Goal: Communication & Community: Answer question/provide support

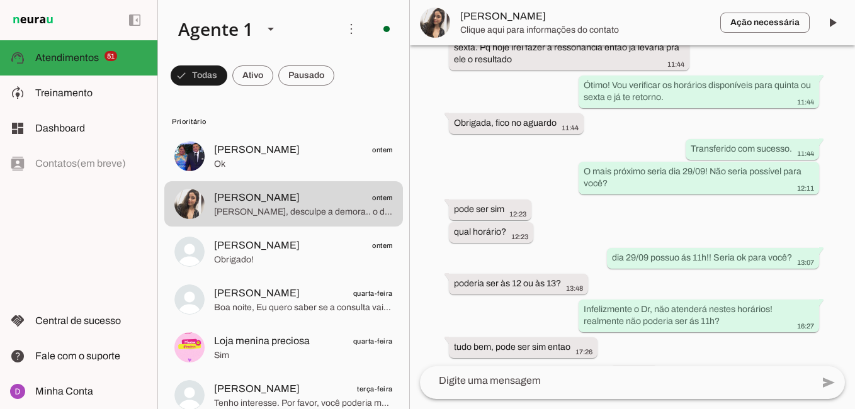
scroll to position [1271, 0]
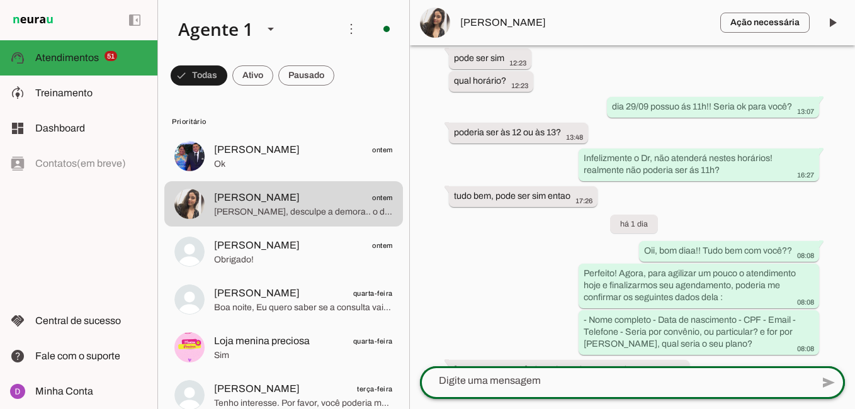
click at [549, 373] on div at bounding box center [616, 381] width 392 height 33
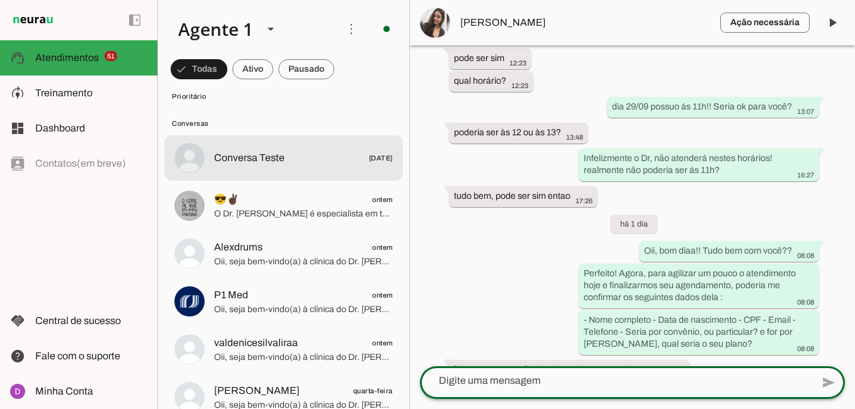
scroll to position [2605, 0]
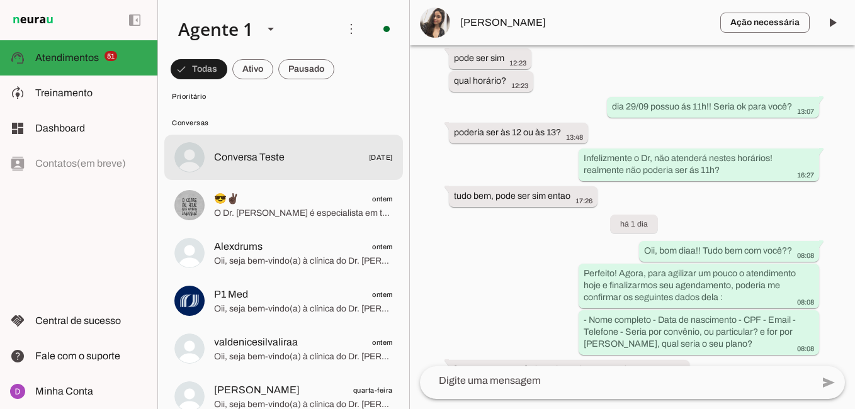
click at [276, 152] on span "Conversa Teste" at bounding box center [249, 157] width 71 height 15
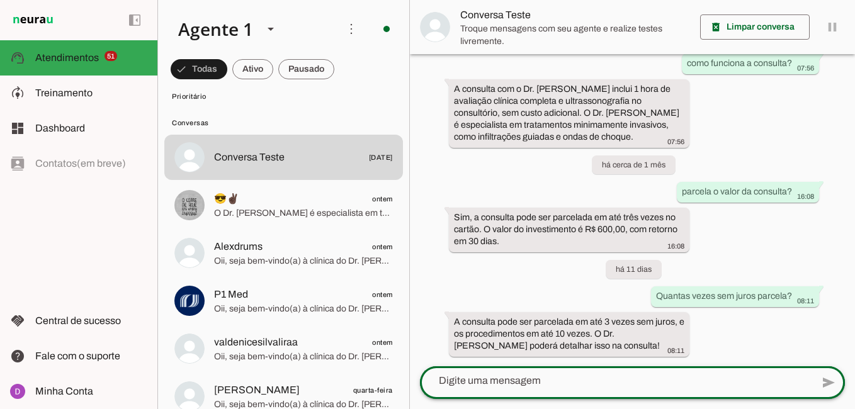
click at [606, 390] on div at bounding box center [616, 381] width 392 height 33
type textarea "o Dr. atende plano bradesco?"
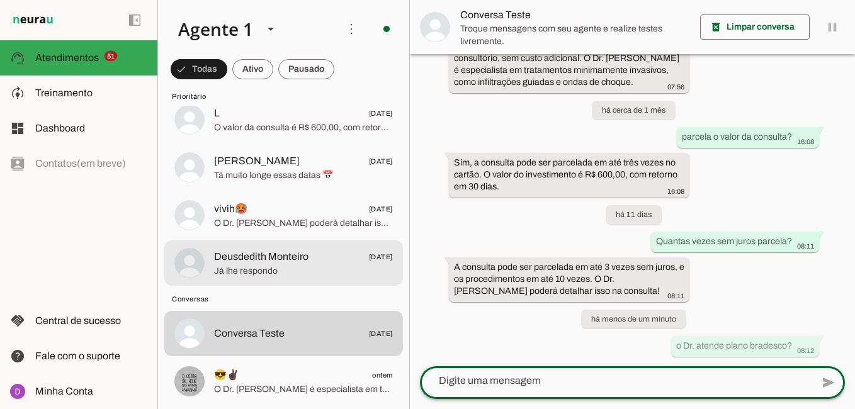
scroll to position [2428, 0]
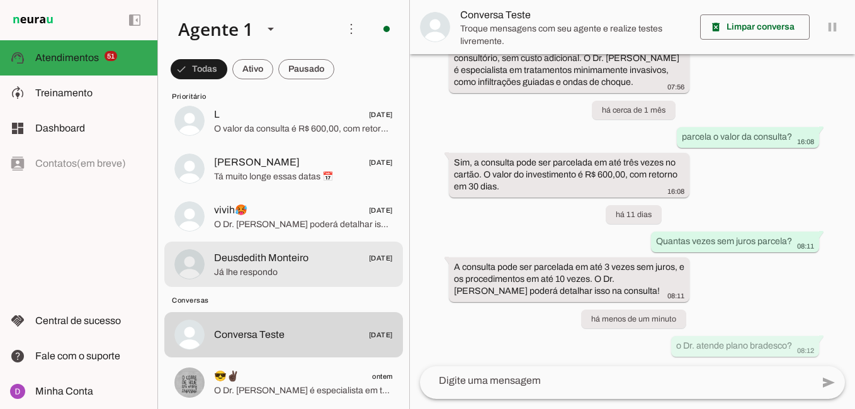
click at [319, 261] on span "Deusdedith Monteiro [DATE]" at bounding box center [303, 259] width 179 height 16
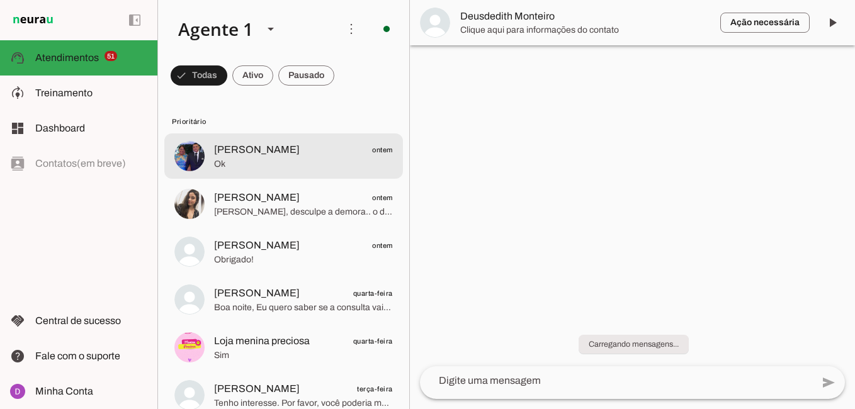
click at [307, 170] on span "Ok" at bounding box center [303, 164] width 179 height 13
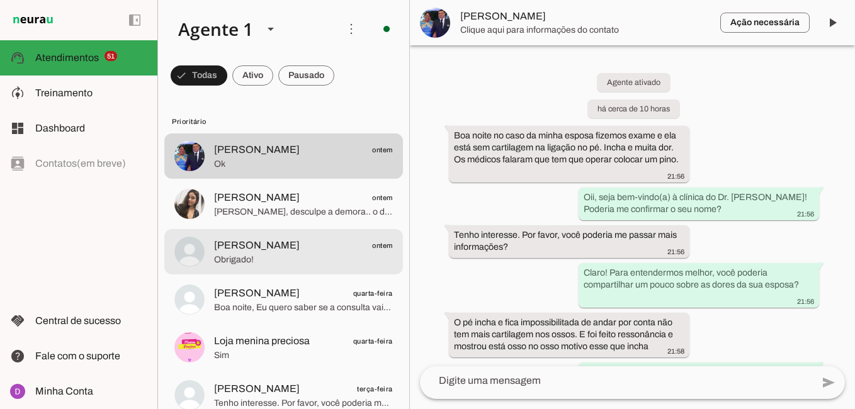
click at [293, 266] on div at bounding box center [303, 252] width 179 height 31
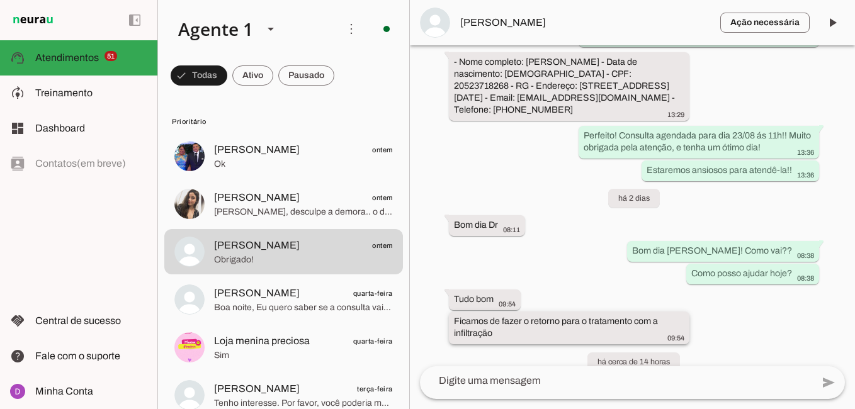
scroll to position [1707, 0]
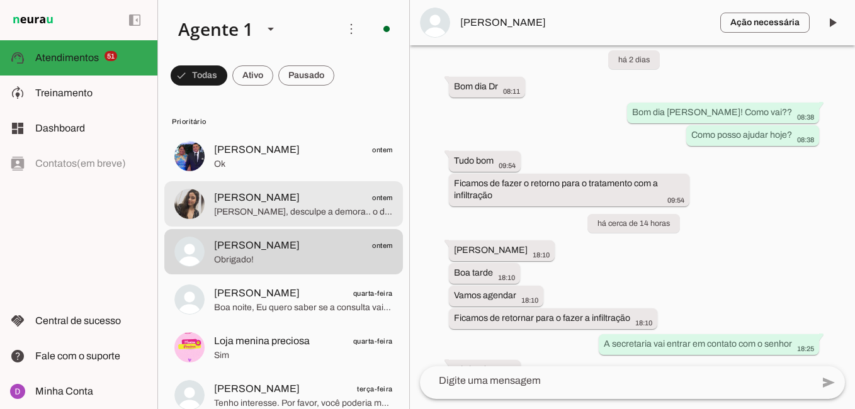
click at [285, 197] on span "[PERSON_NAME] ontem" at bounding box center [303, 198] width 179 height 16
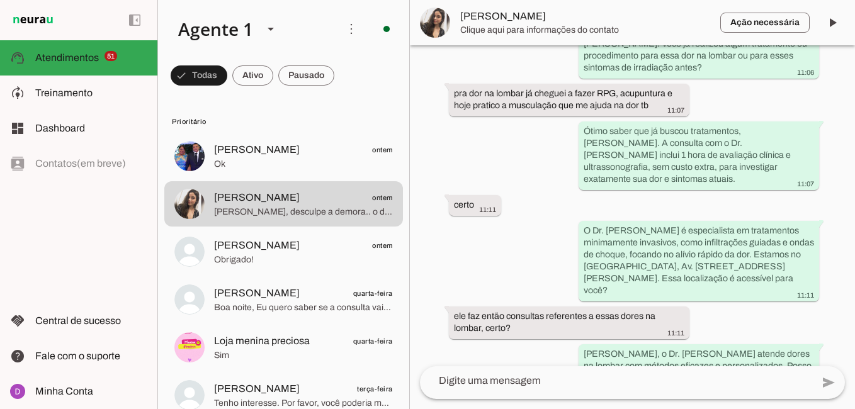
scroll to position [1271, 0]
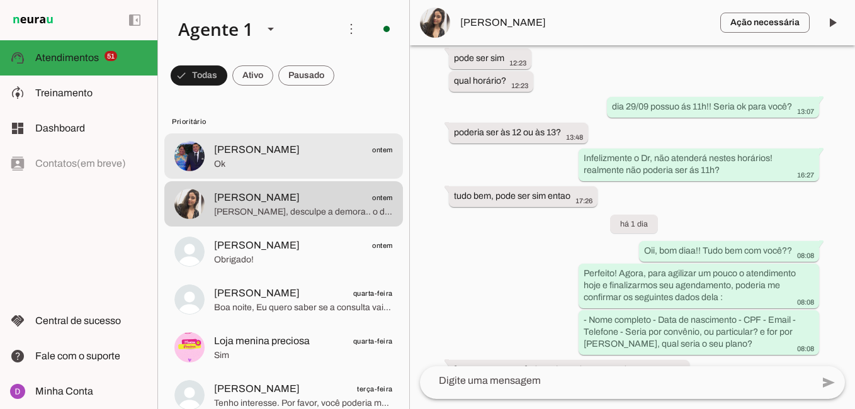
click at [250, 151] on span "[PERSON_NAME] ontem" at bounding box center [303, 150] width 179 height 16
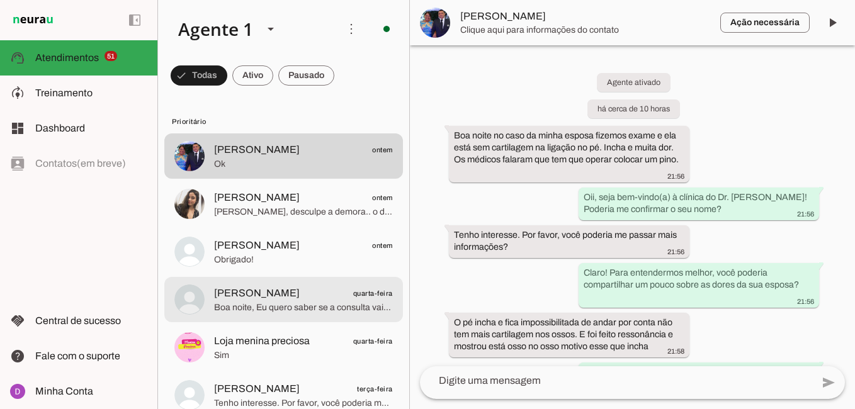
click at [354, 304] on span "Boa noite, Eu quero saber se a consulta vai ser feito algum exames pra definir …" at bounding box center [303, 308] width 179 height 13
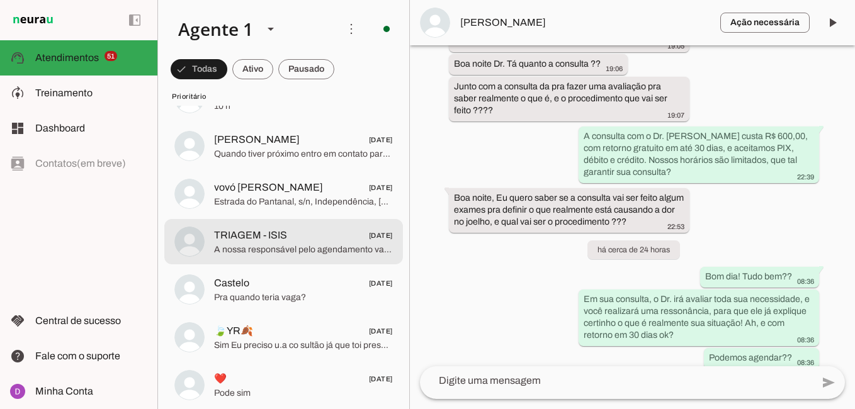
scroll to position [1733, 0]
click at [303, 241] on span "TRIAGEM - ISIS [DATE]" at bounding box center [303, 235] width 179 height 16
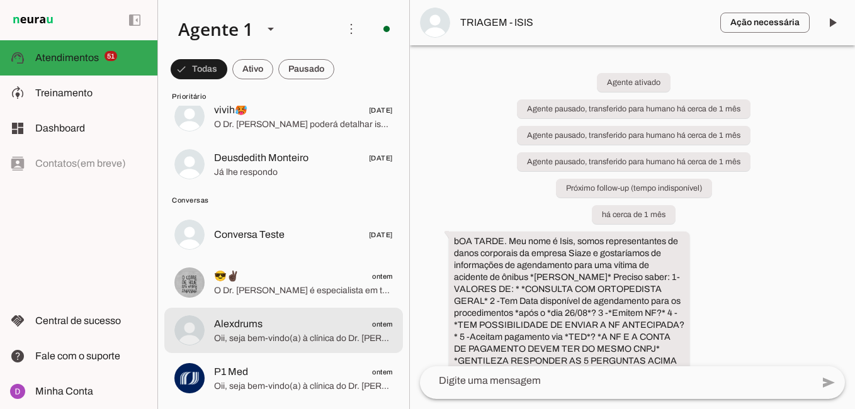
scroll to position [2527, 0]
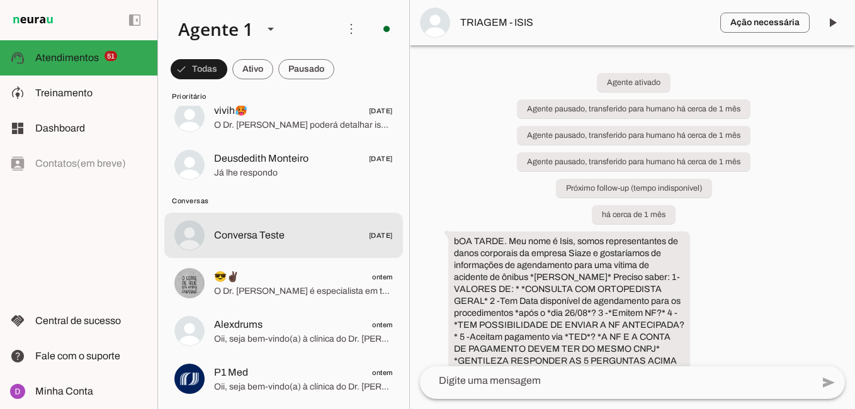
click at [303, 239] on span "Conversa Teste [DATE]" at bounding box center [303, 236] width 179 height 16
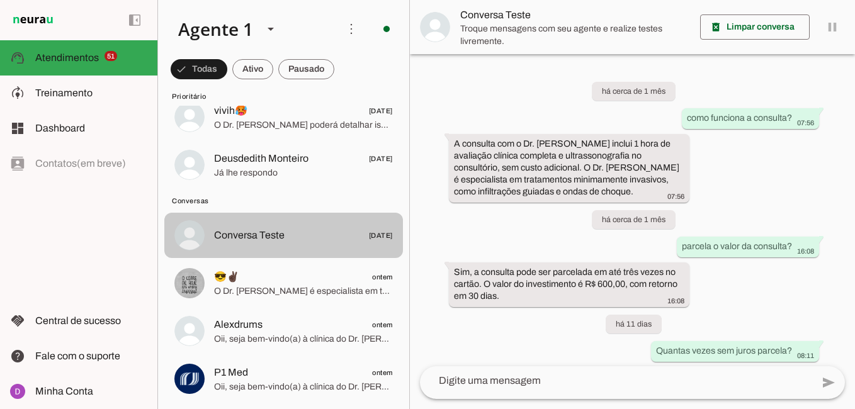
scroll to position [159, 0]
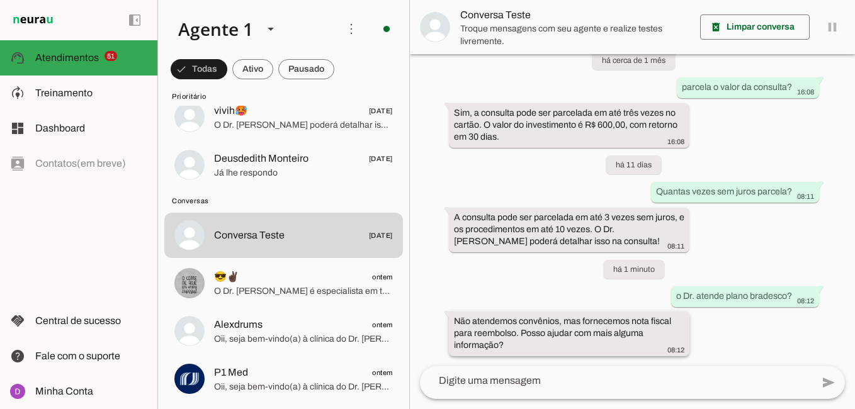
drag, startPoint x: 523, startPoint y: 345, endPoint x: 486, endPoint y: 331, distance: 39.9
click at [486, 331] on div "Não atendemos convênios, mas fornecemos nota fiscal para reembolso. Posso ajuda…" at bounding box center [569, 335] width 230 height 40
drag, startPoint x: 486, startPoint y: 331, endPoint x: 458, endPoint y: 319, distance: 30.5
click at [0, 0] on slot "Não atendemos convênios, mas fornecemos nota fiscal para reembolso. Posso ajuda…" at bounding box center [0, 0] width 0 height 0
drag, startPoint x: 453, startPoint y: 320, endPoint x: 518, endPoint y: 334, distance: 66.4
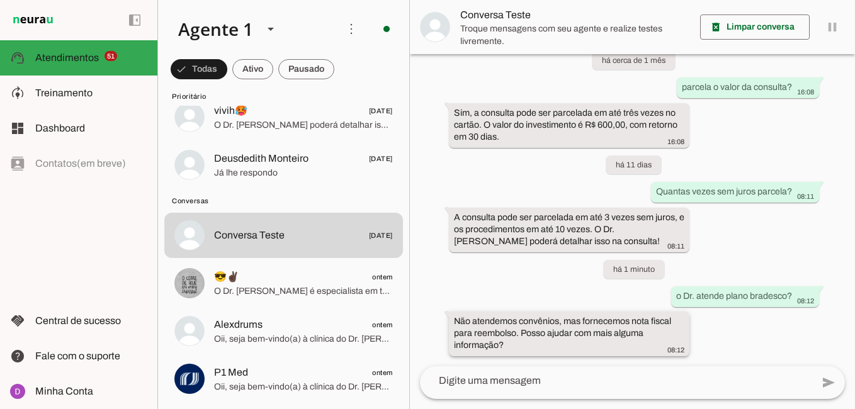
click at [0, 0] on slot "Não atendemos convênios, mas fornecemos nota fiscal para reembolso. Posso ajuda…" at bounding box center [0, 0] width 0 height 0
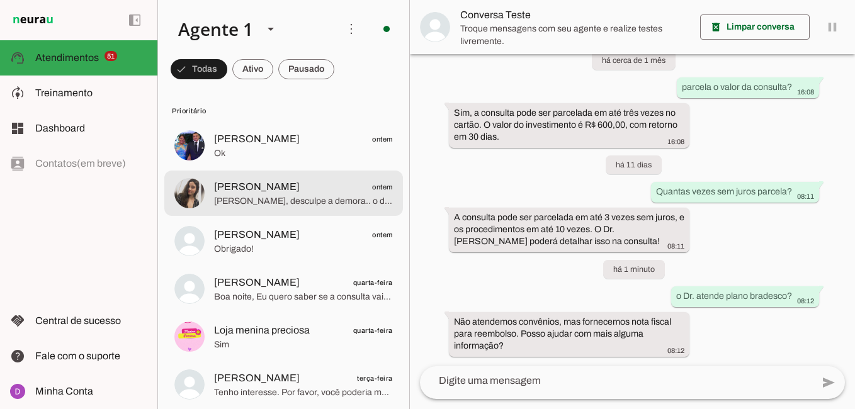
scroll to position [10, 0]
click at [284, 200] on span "[PERSON_NAME], desculpe a demora.. o dr [PERSON_NAME] o plano bradesco?" at bounding box center [303, 202] width 179 height 13
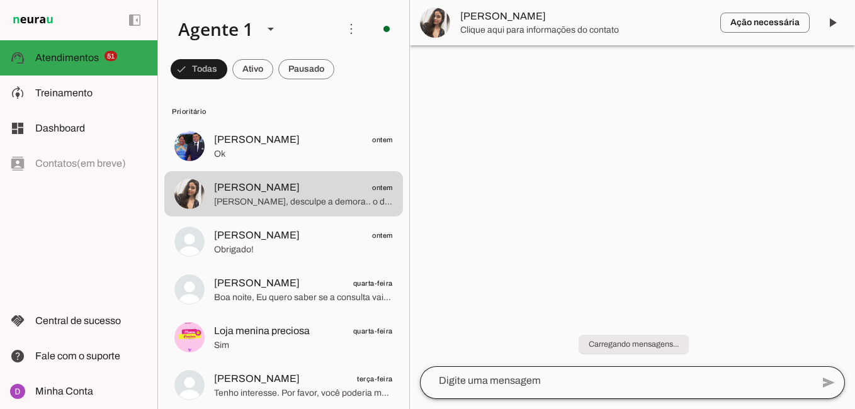
click at [619, 392] on div at bounding box center [616, 381] width 392 height 33
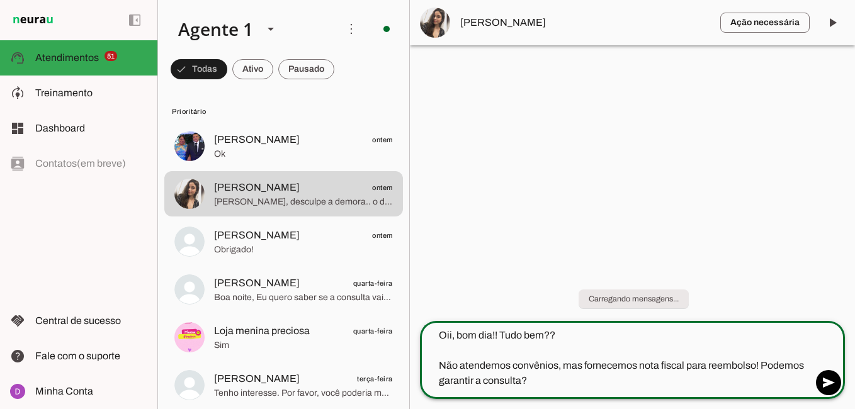
type textarea "Oii, bom dia!! Tudo bem?? Não atendemos convênios, mas fornecemos nota fiscal p…"
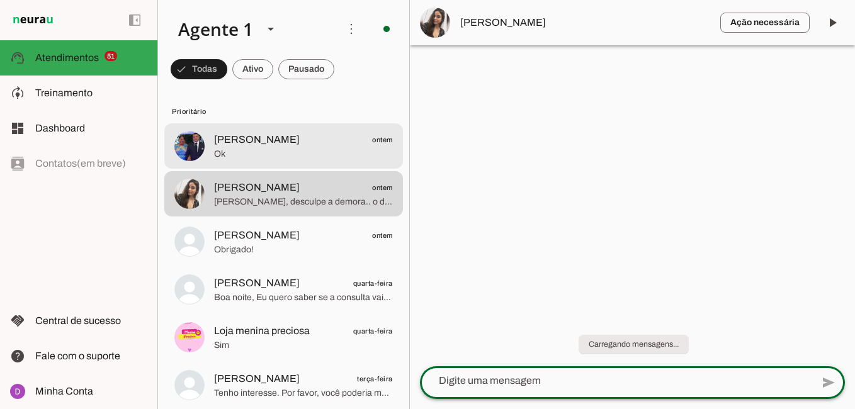
click at [298, 162] on md-item "[PERSON_NAME] ontem Ok" at bounding box center [283, 145] width 239 height 45
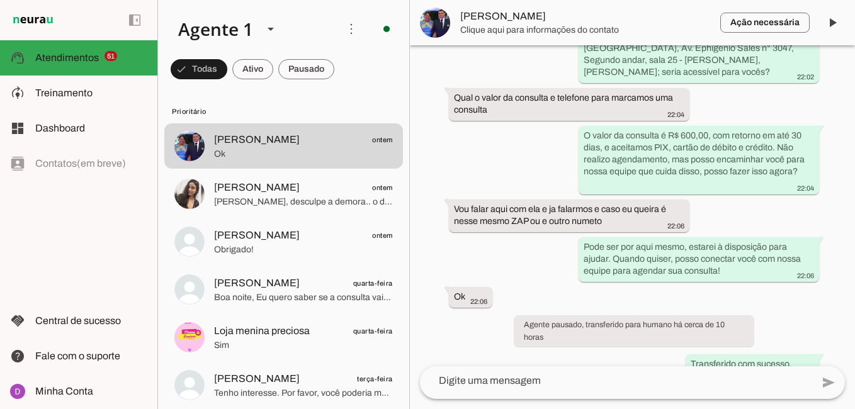
scroll to position [595, 0]
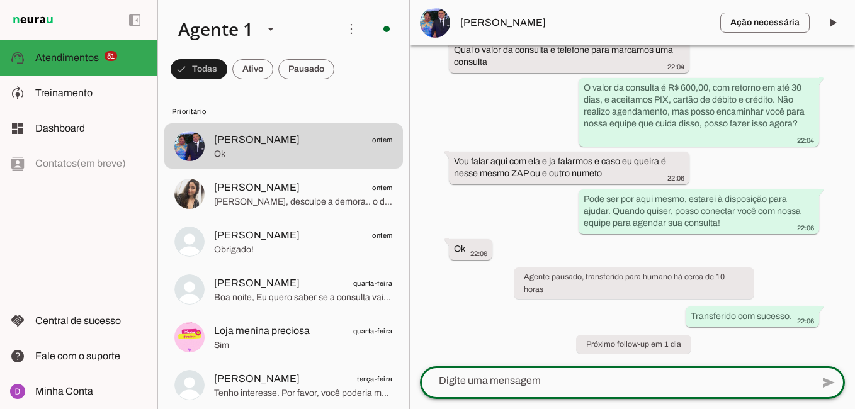
click at [636, 380] on textarea at bounding box center [616, 380] width 392 height 15
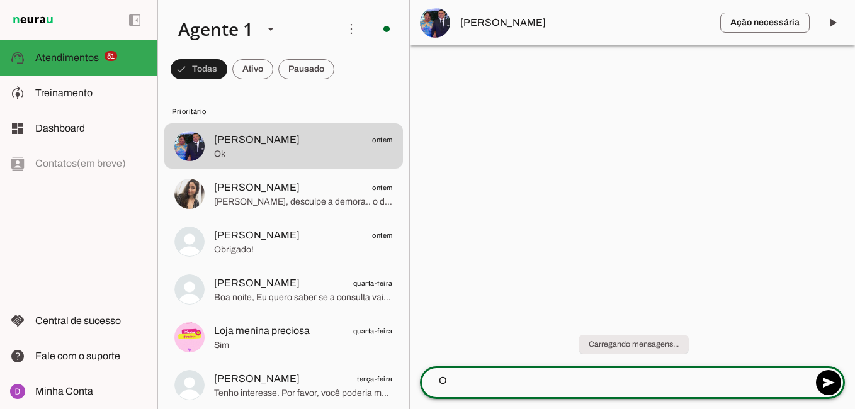
scroll to position [0, 0]
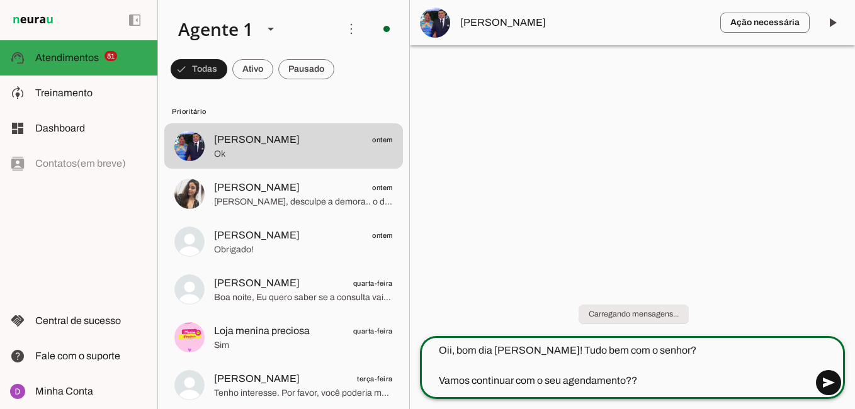
type textarea "Oii, bom dia [PERSON_NAME]! Tudo bem com o senhor? Vamos continuar com o seu ag…"
type md-outlined-text-field "Oii, bom dia [PERSON_NAME]! Tudo bem com o senhor? Vamos continuar com o seu ag…"
click at [831, 390] on span at bounding box center [828, 383] width 30 height 30
